Goal: Find specific page/section: Find specific page/section

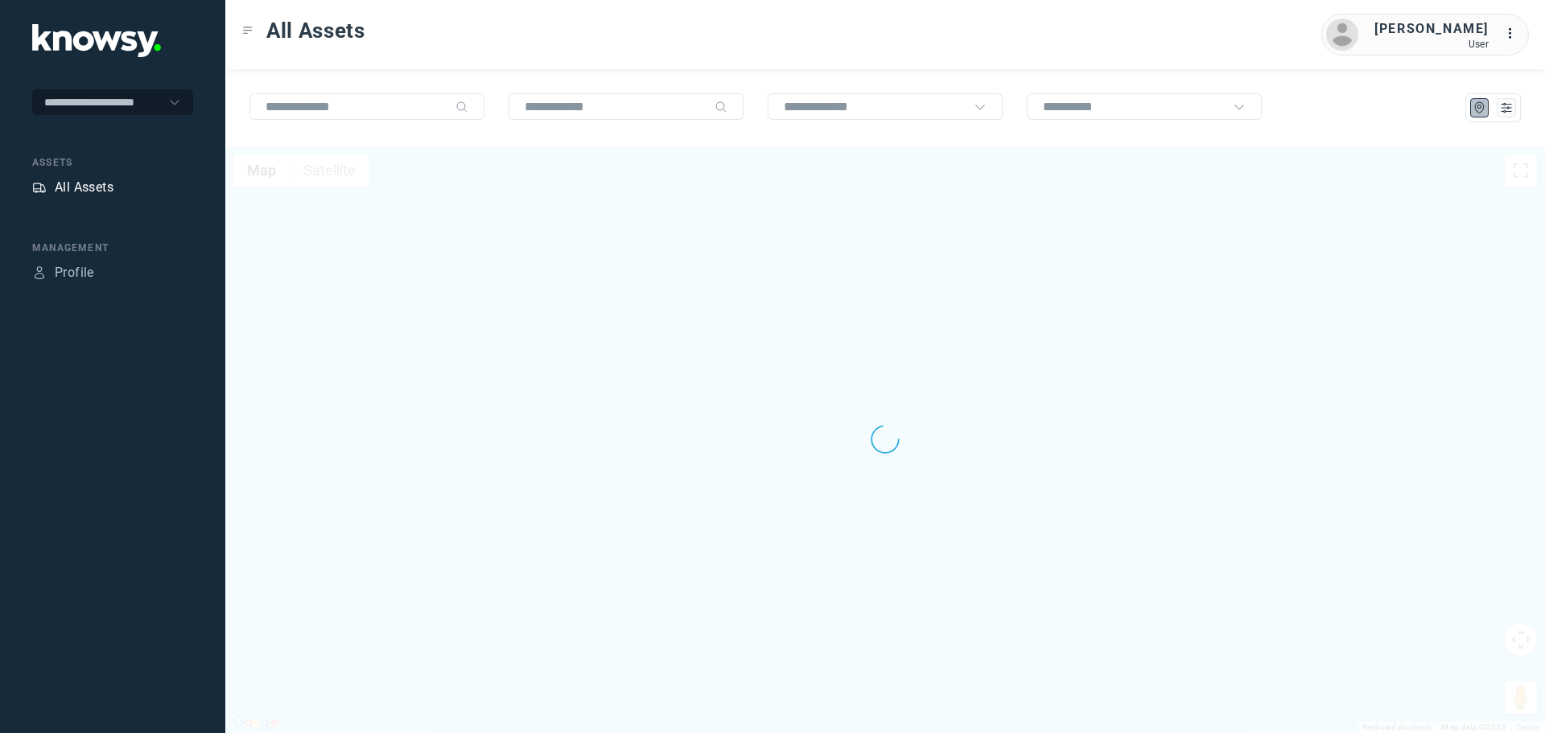
click at [80, 180] on div "All Assets" at bounding box center [84, 187] width 59 height 19
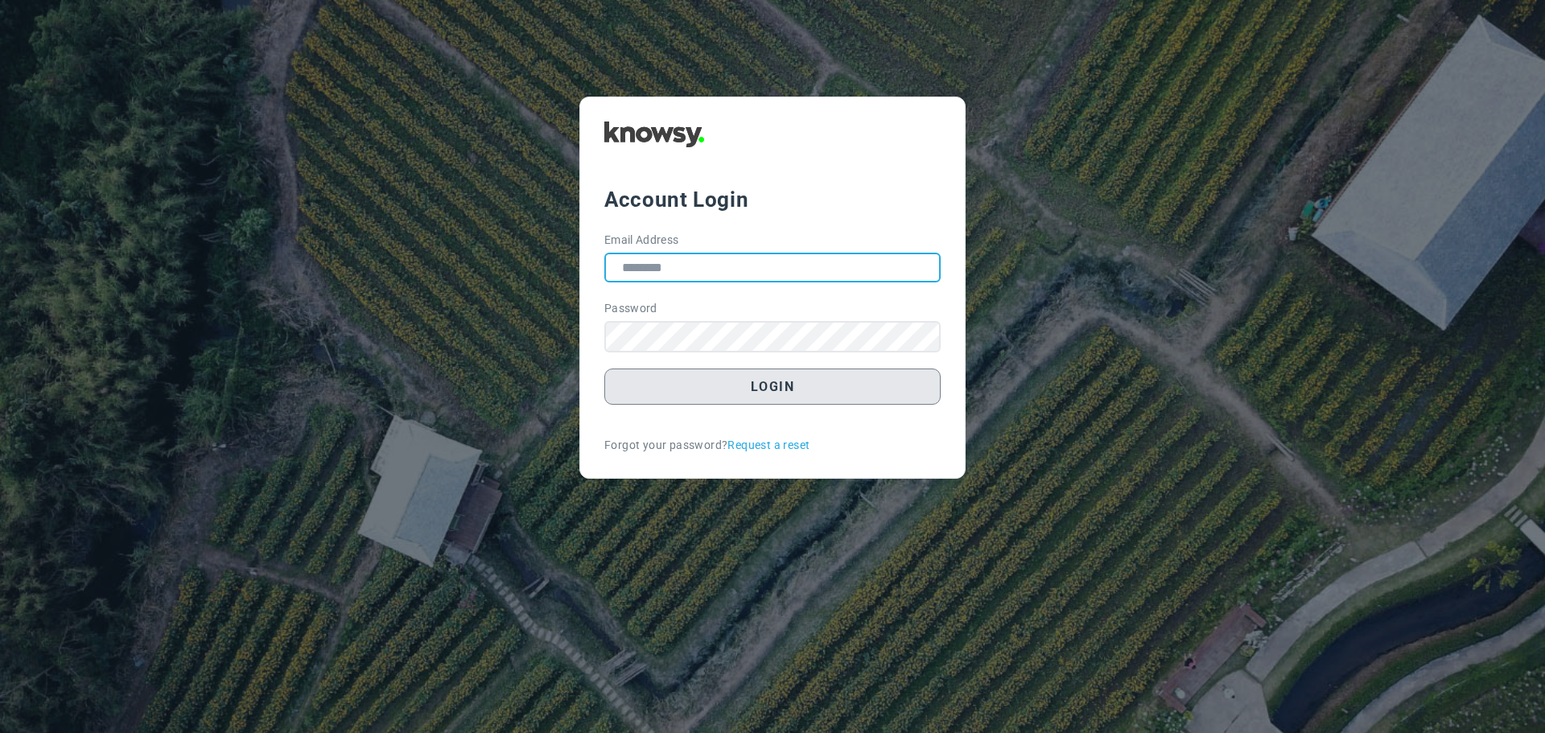
type input "**********"
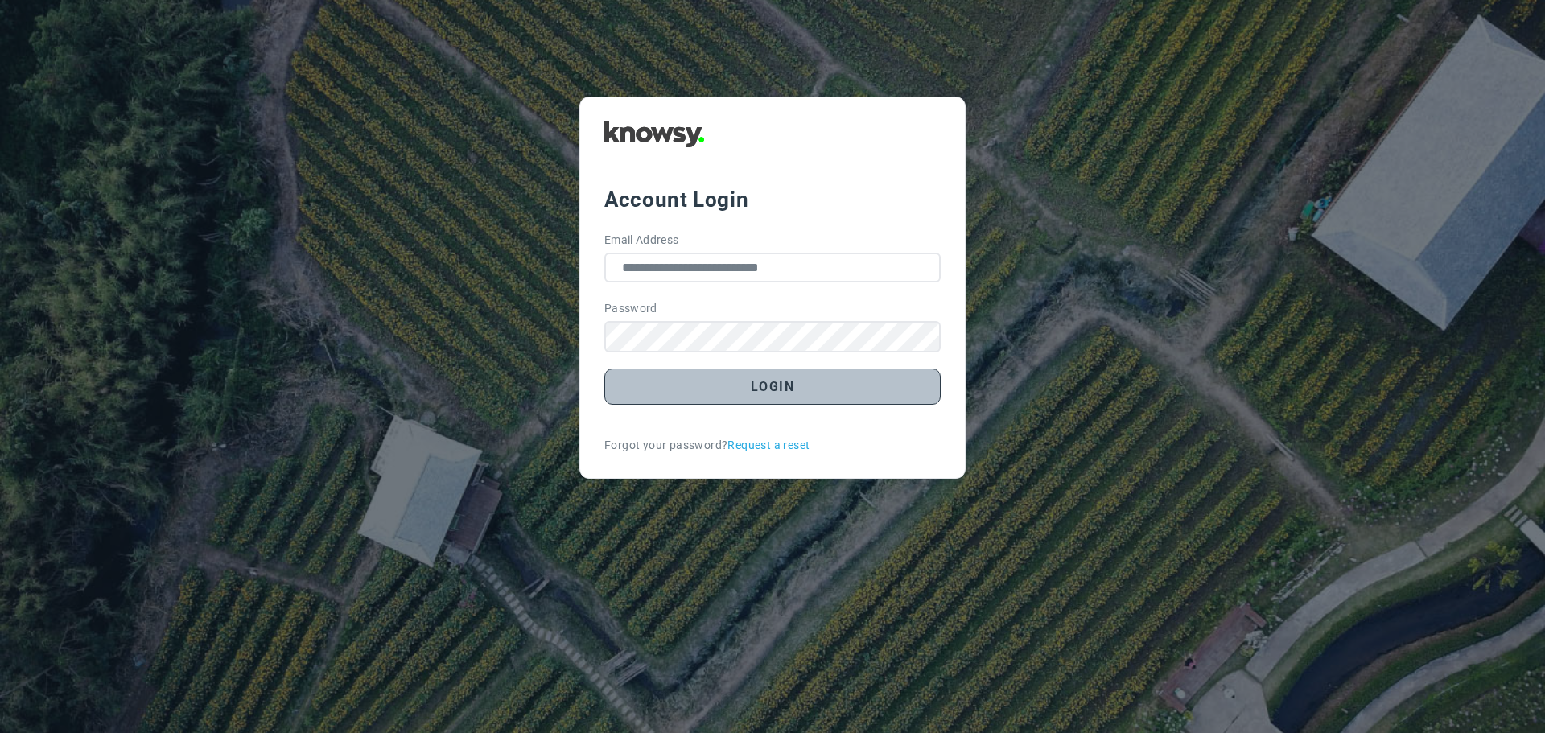
click at [788, 393] on button "Login" at bounding box center [772, 386] width 336 height 36
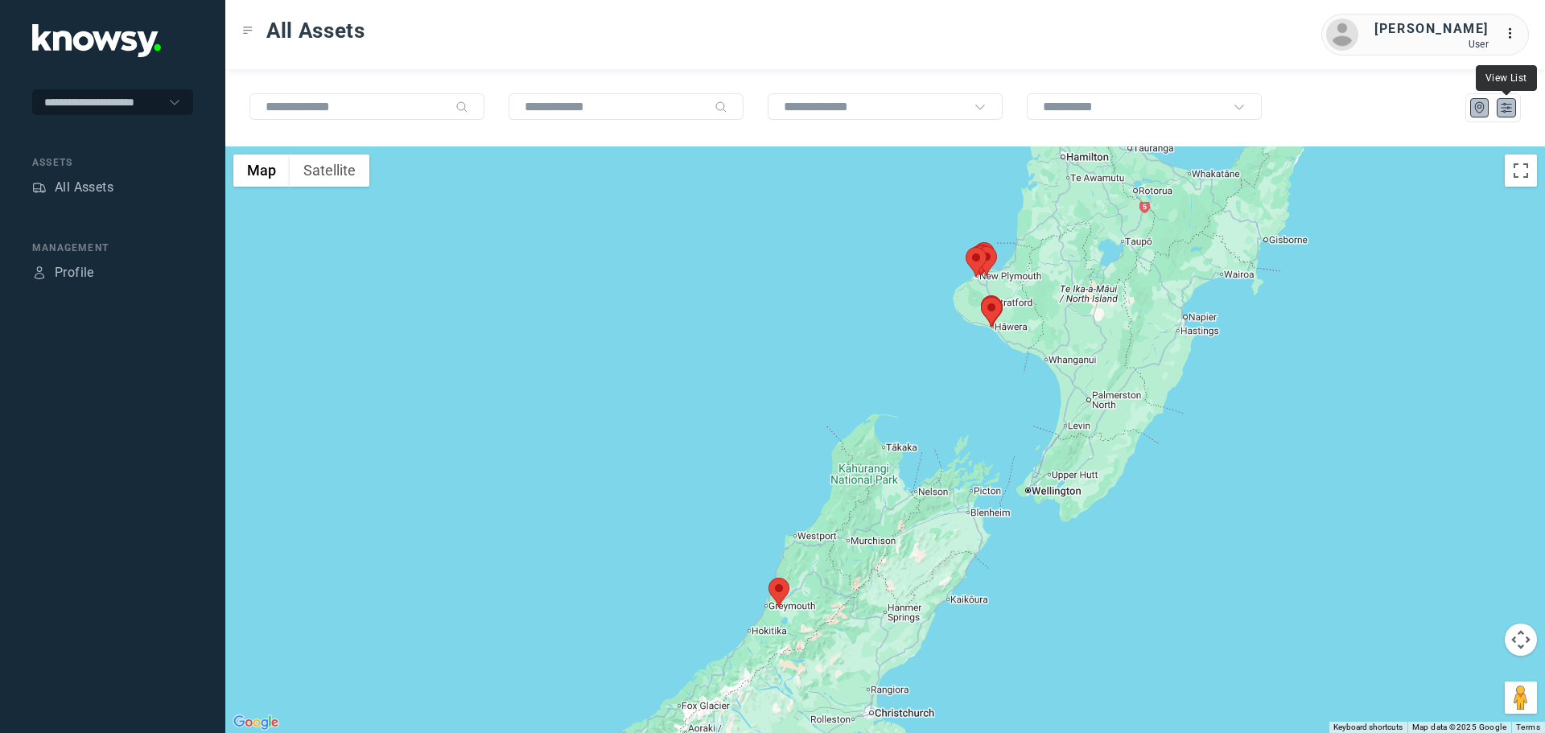
click at [1504, 113] on icon "List" at bounding box center [1506, 108] width 14 height 14
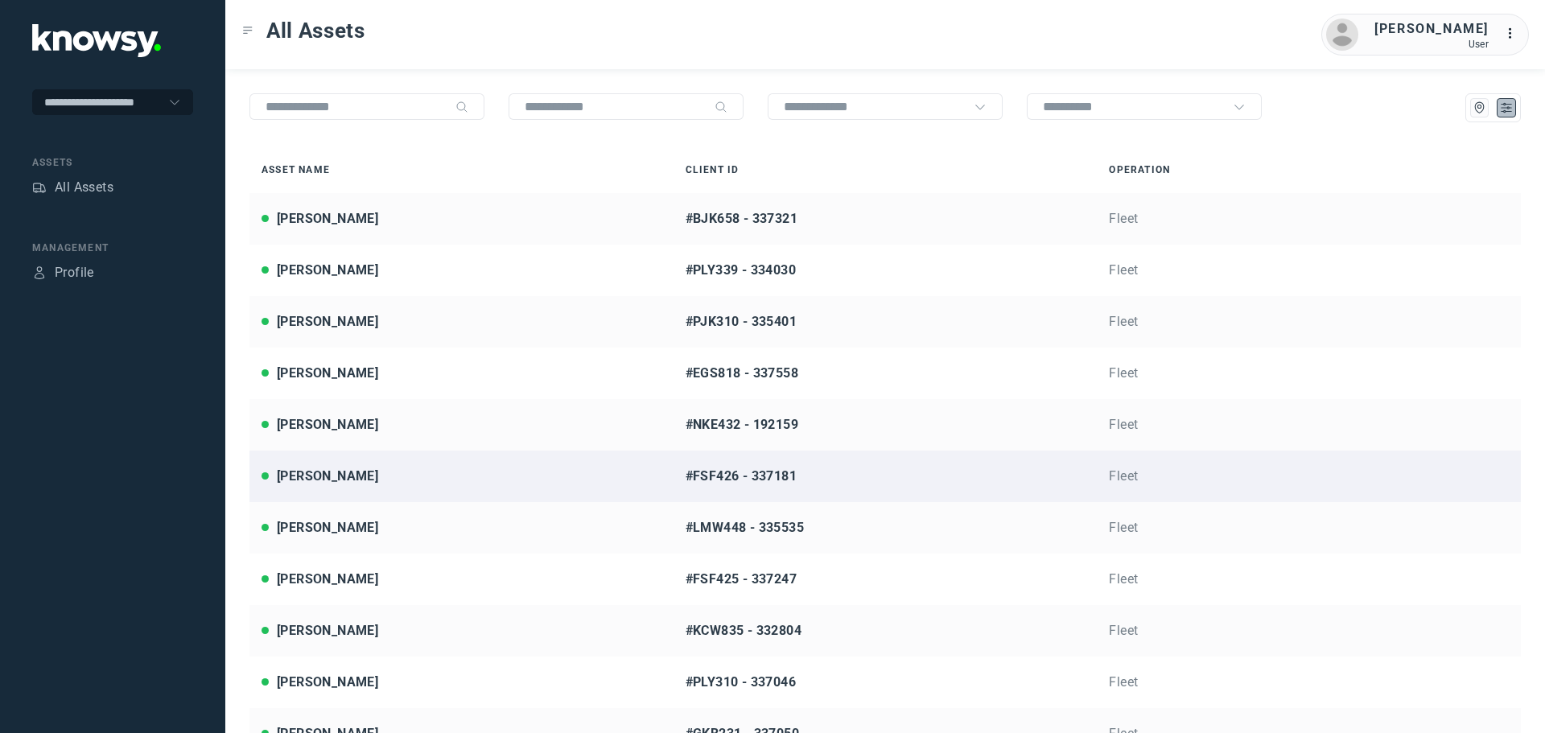
click at [369, 479] on div "[PERSON_NAME]" at bounding box center [461, 476] width 400 height 19
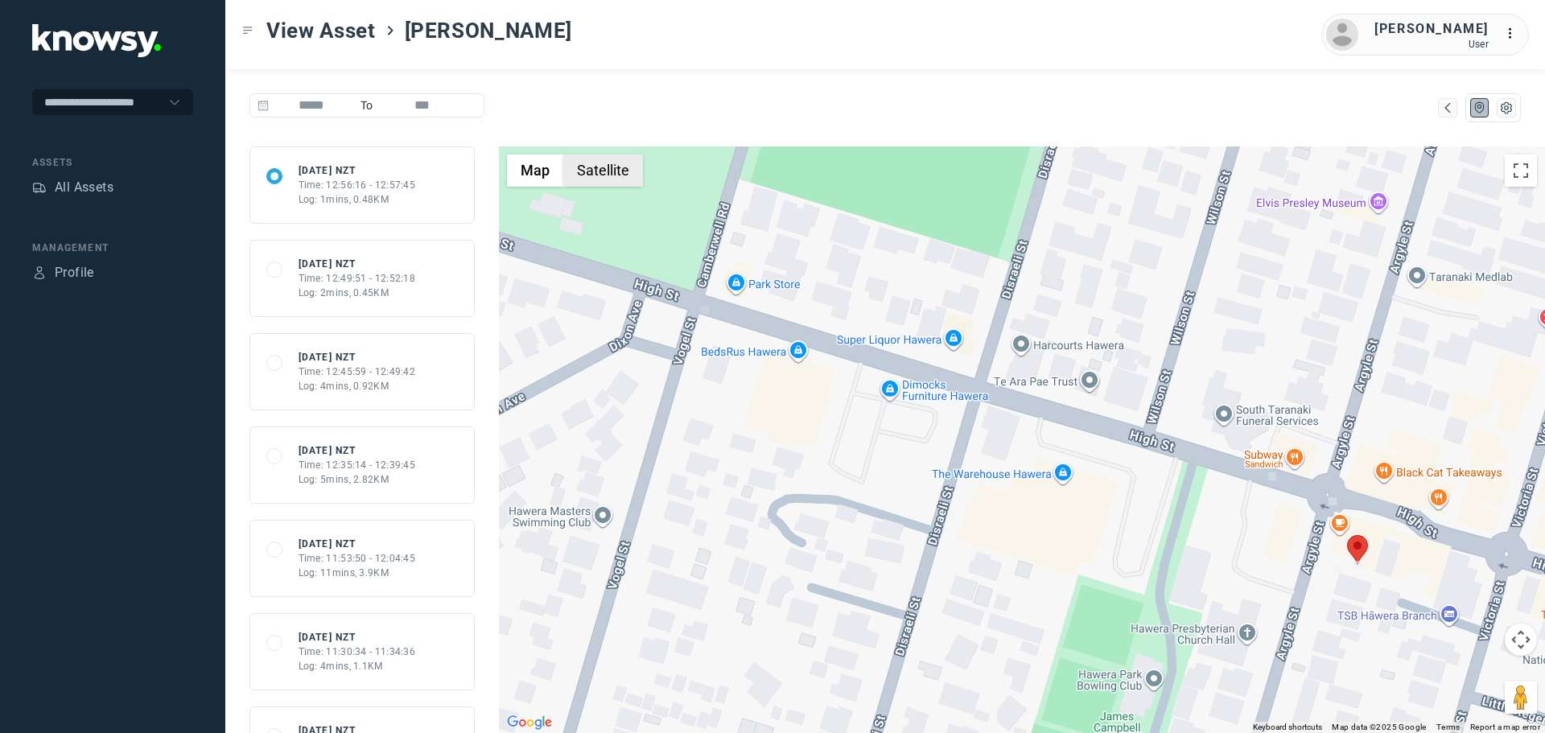
click at [600, 170] on button "Satellite" at bounding box center [603, 170] width 80 height 32
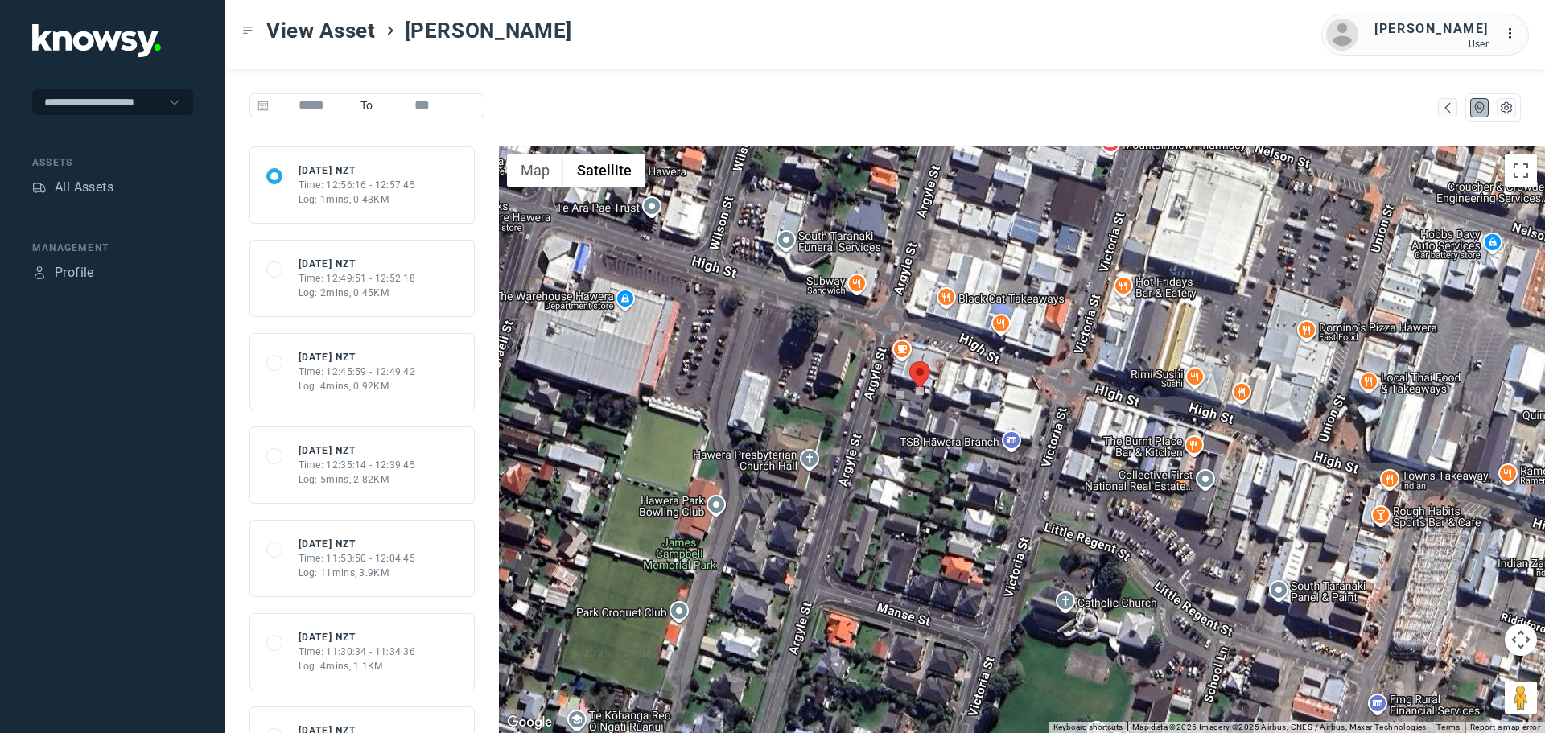
drag, startPoint x: 1351, startPoint y: 617, endPoint x: 935, endPoint y: 447, distance: 449.2
click at [935, 447] on div at bounding box center [1022, 439] width 1046 height 586
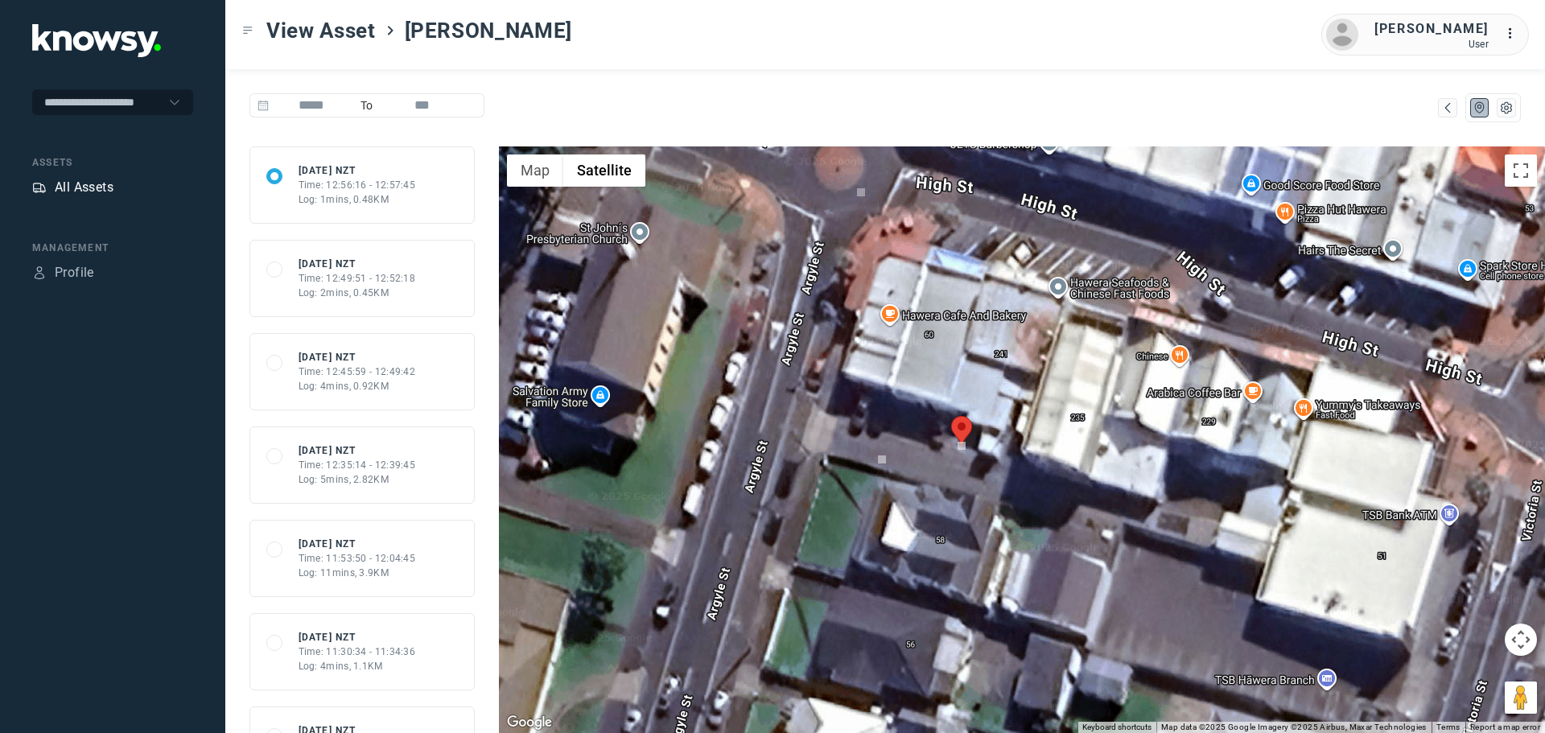
click at [86, 187] on div "All Assets" at bounding box center [84, 187] width 59 height 19
